Goal: Task Accomplishment & Management: Manage account settings

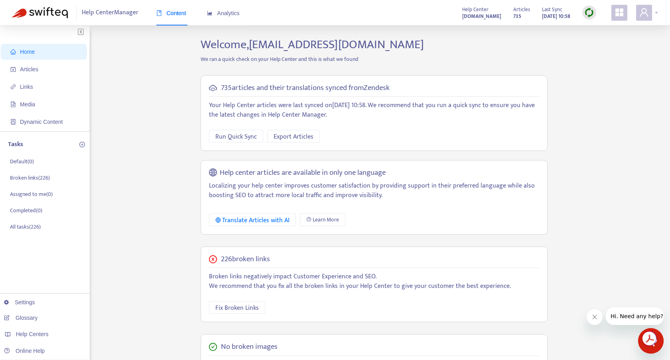
click at [651, 17] on span at bounding box center [644, 13] width 16 height 16
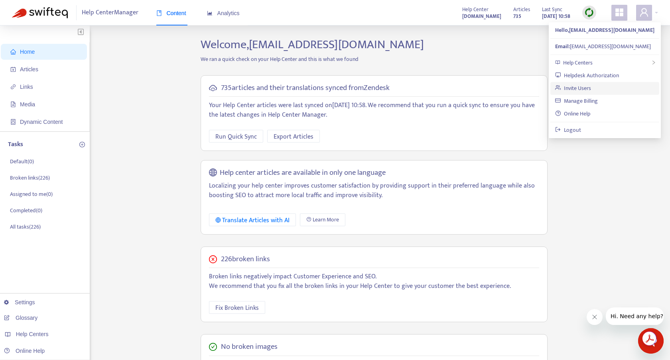
click at [580, 86] on link "Invite Users" at bounding box center [573, 88] width 36 height 9
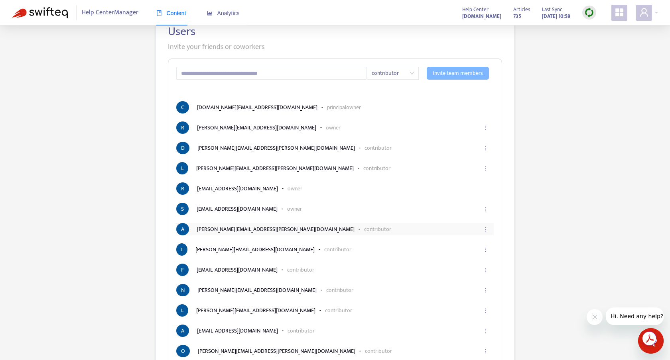
scroll to position [51, 0]
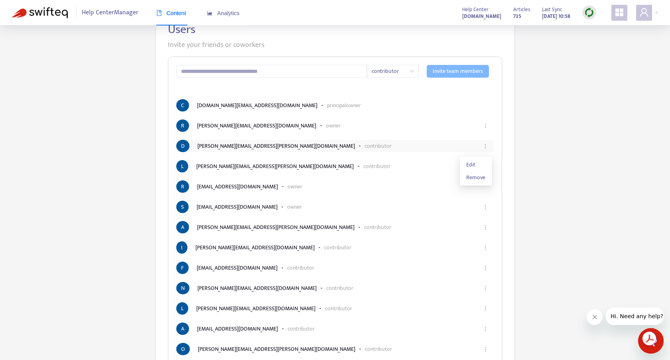
click at [486, 148] on icon "ellipsis" at bounding box center [485, 147] width 6 height 6
click at [478, 173] on span "Remove" at bounding box center [475, 177] width 19 height 9
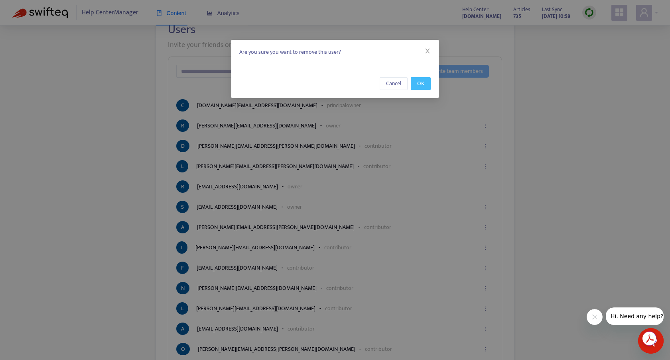
click at [413, 82] on button "OK" at bounding box center [421, 83] width 20 height 13
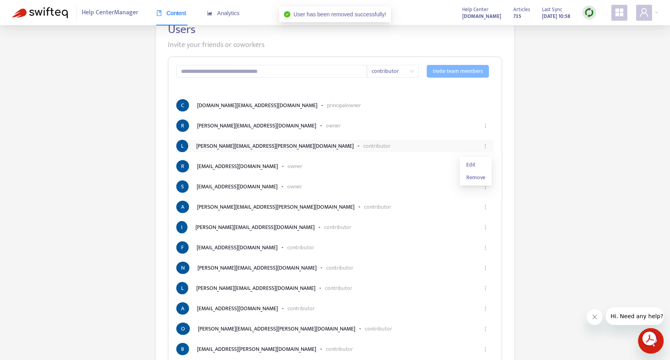
click at [486, 145] on icon "ellipsis" at bounding box center [485, 147] width 6 height 6
click at [480, 182] on li "Remove" at bounding box center [475, 177] width 29 height 13
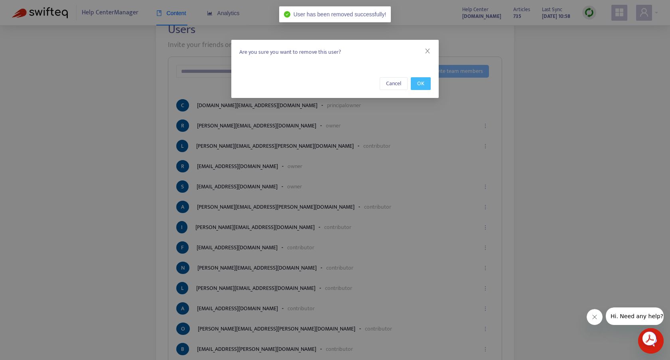
click at [423, 87] on span "OK" at bounding box center [420, 83] width 7 height 9
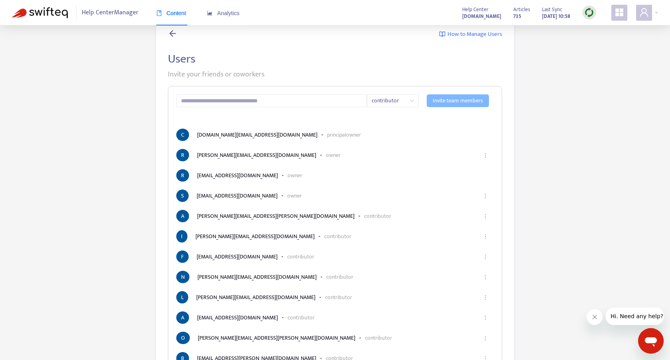
scroll to position [0, 0]
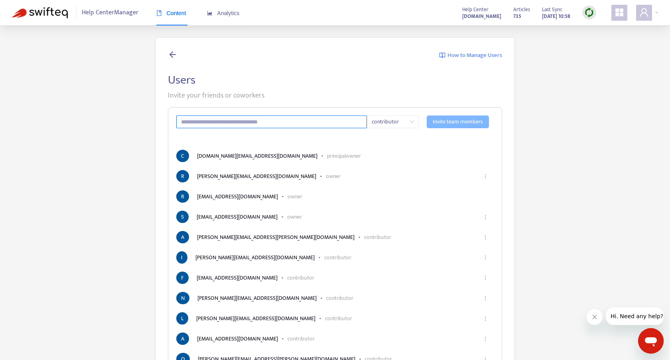
click at [318, 118] on input "text" at bounding box center [271, 122] width 191 height 13
paste input "**********"
click at [385, 125] on span "contributor" at bounding box center [393, 122] width 42 height 12
type input "**********"
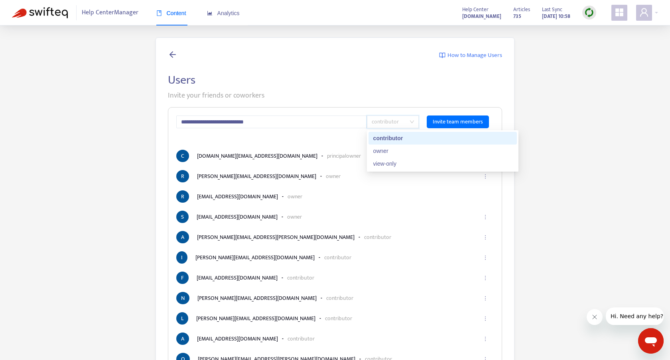
click at [385, 125] on span "contributor" at bounding box center [393, 122] width 42 height 12
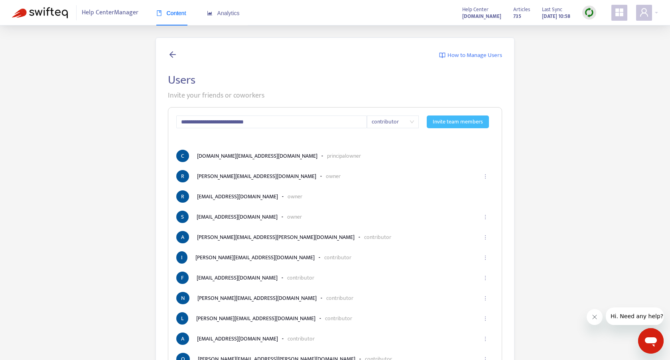
click at [451, 125] on span "Invite team members" at bounding box center [458, 122] width 50 height 9
